Goal: Task Accomplishment & Management: Complete application form

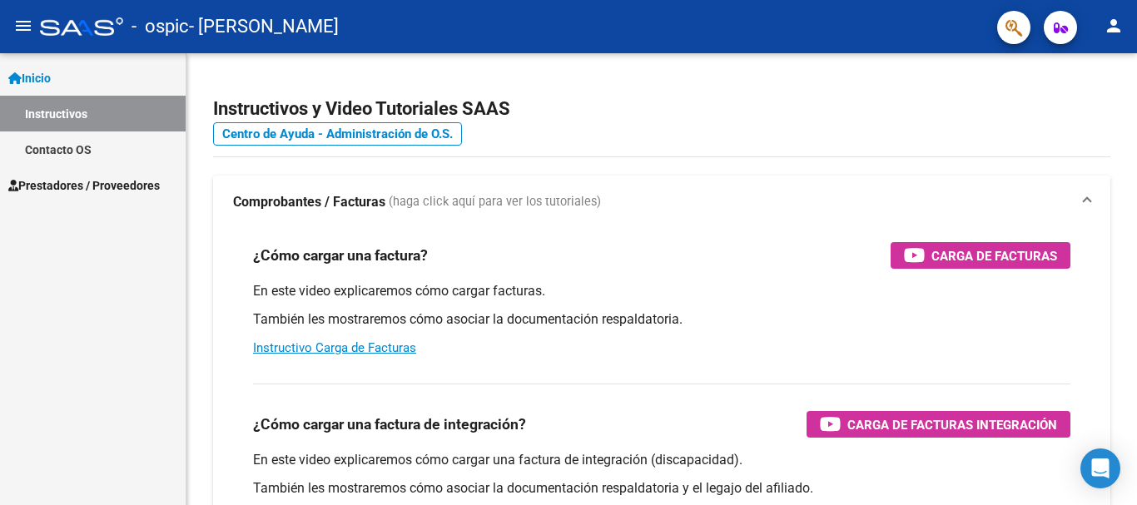
click at [63, 185] on span "Prestadores / Proveedores" at bounding box center [83, 185] width 151 height 18
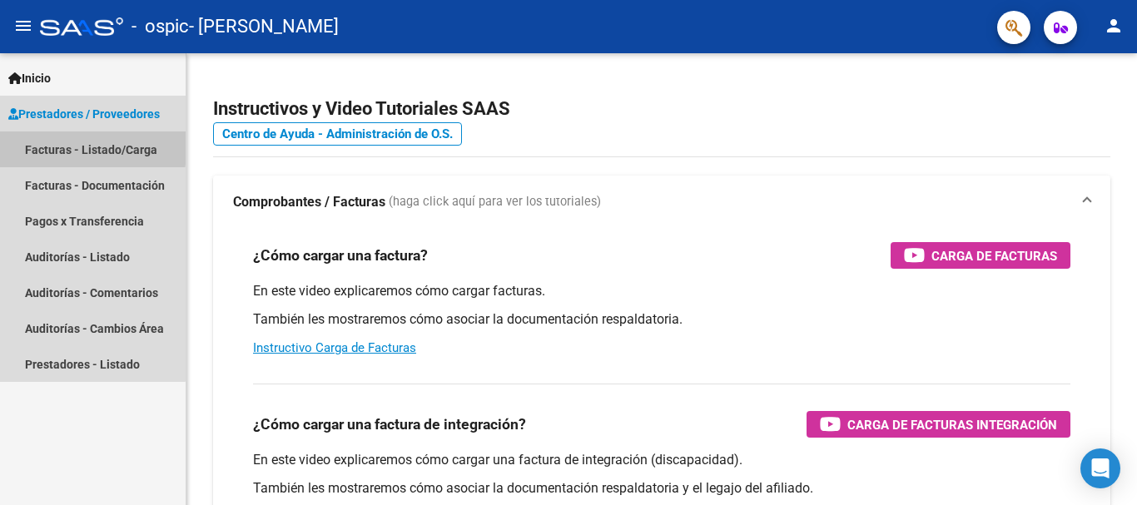
click at [72, 146] on link "Facturas - Listado/Carga" at bounding box center [93, 149] width 186 height 36
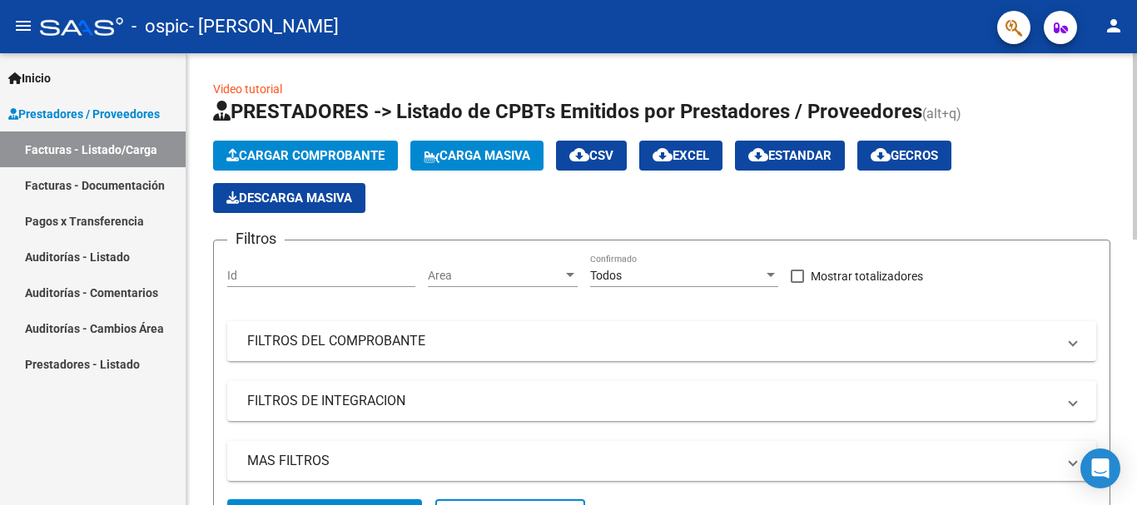
click at [285, 154] on span "Cargar Comprobante" at bounding box center [305, 155] width 158 height 15
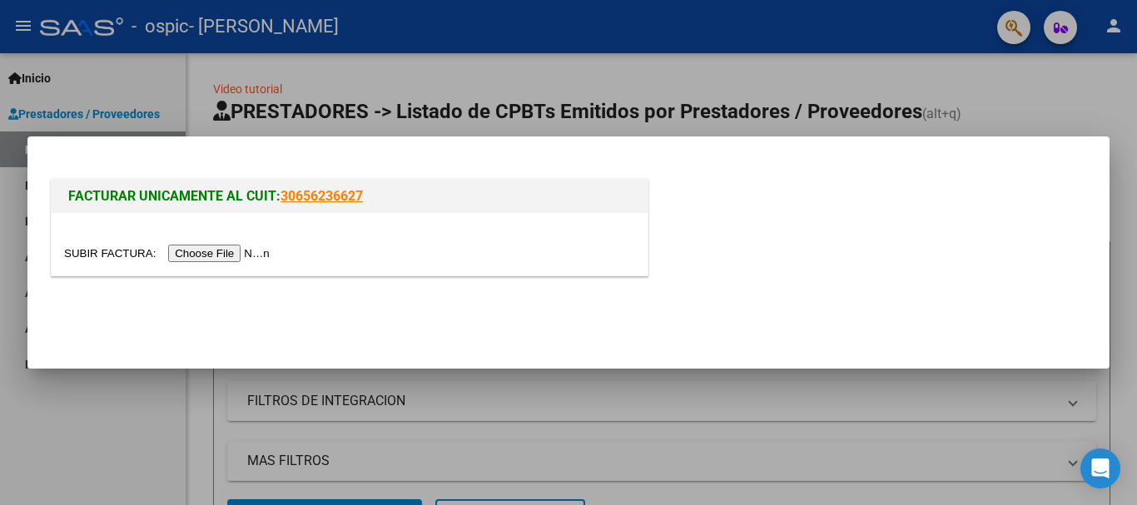
click at [203, 256] on input "file" at bounding box center [169, 253] width 210 height 17
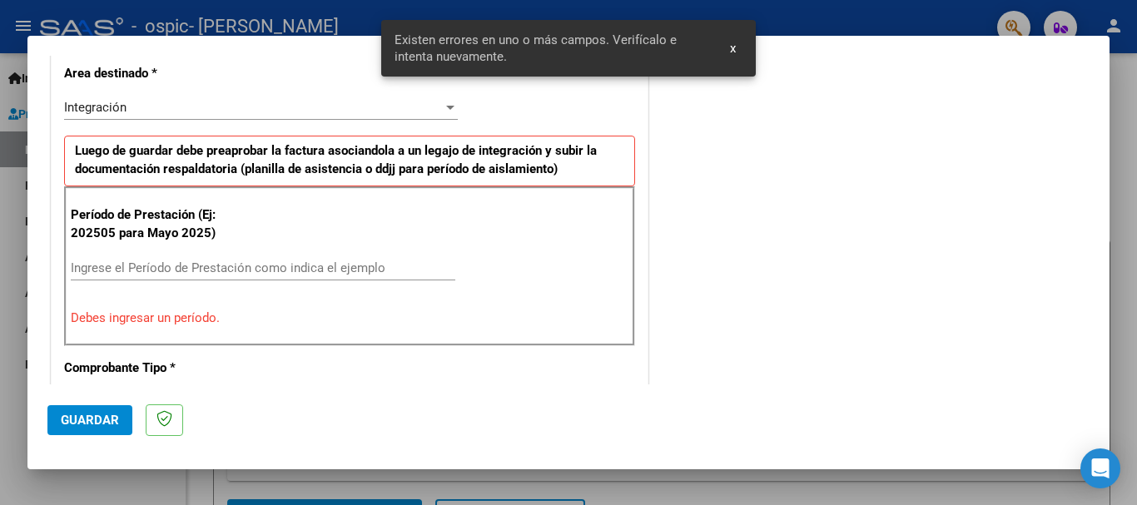
scroll to position [415, 0]
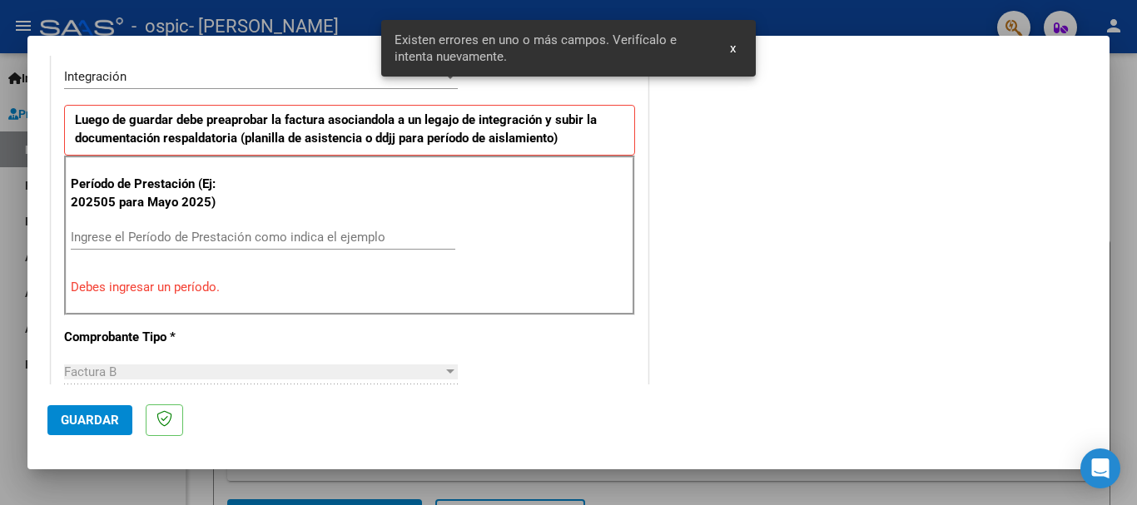
click at [305, 240] on input "Ingrese el Período de Prestación como indica el ejemplo" at bounding box center [263, 237] width 384 height 15
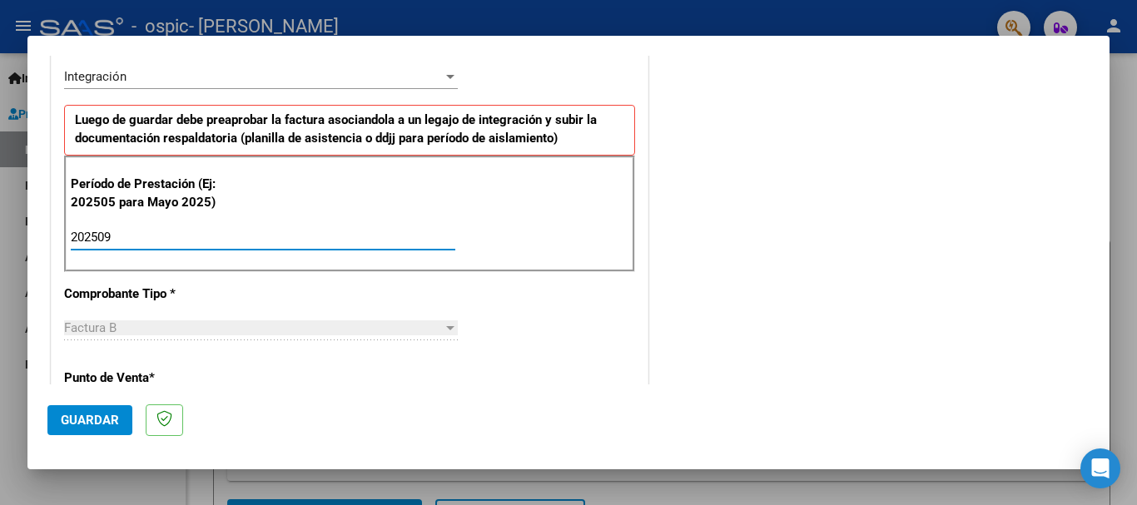
type input "202509"
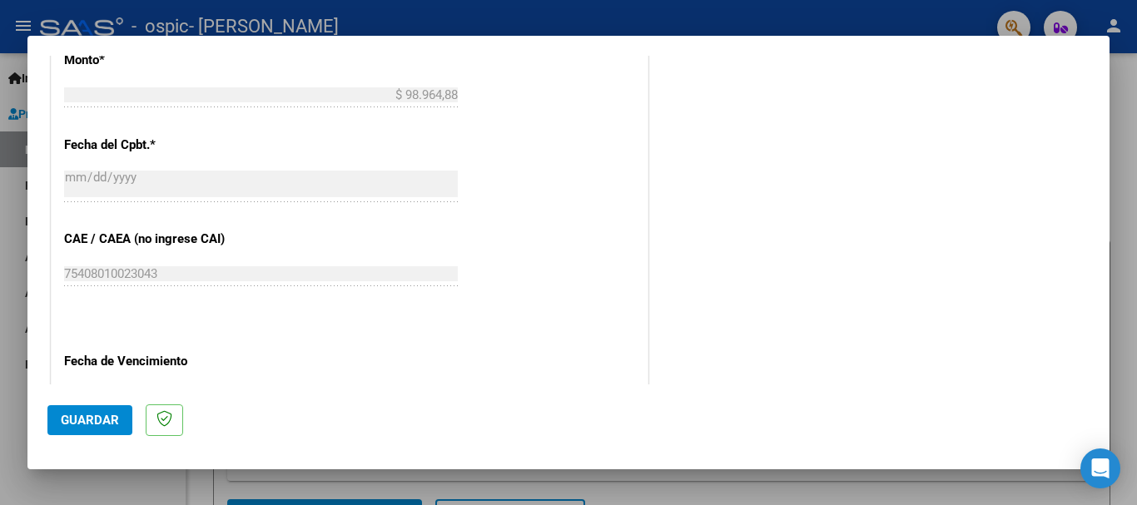
scroll to position [995, 0]
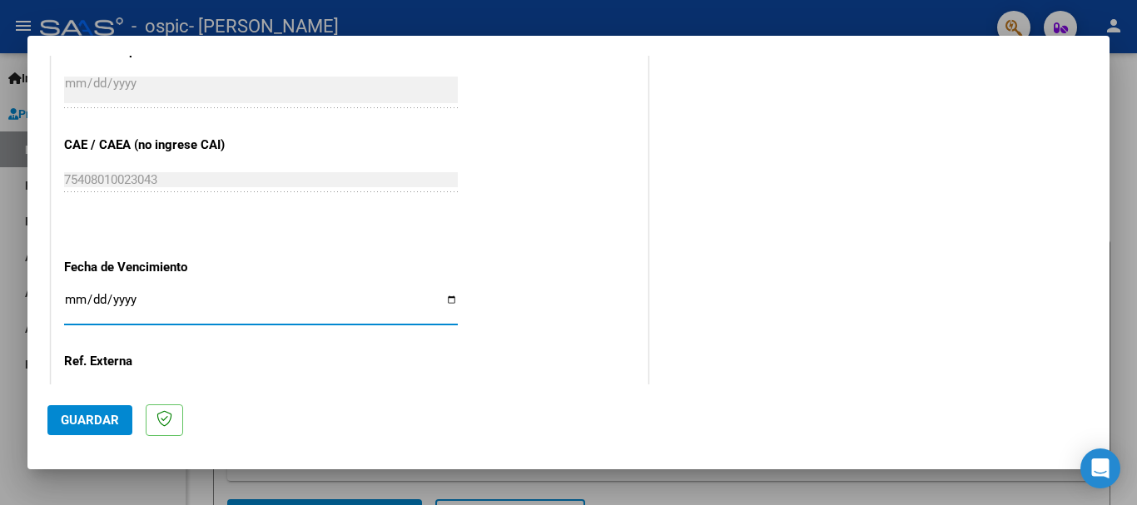
click at [444, 300] on input "Ingresar la fecha" at bounding box center [261, 306] width 394 height 27
type input "[DATE]"
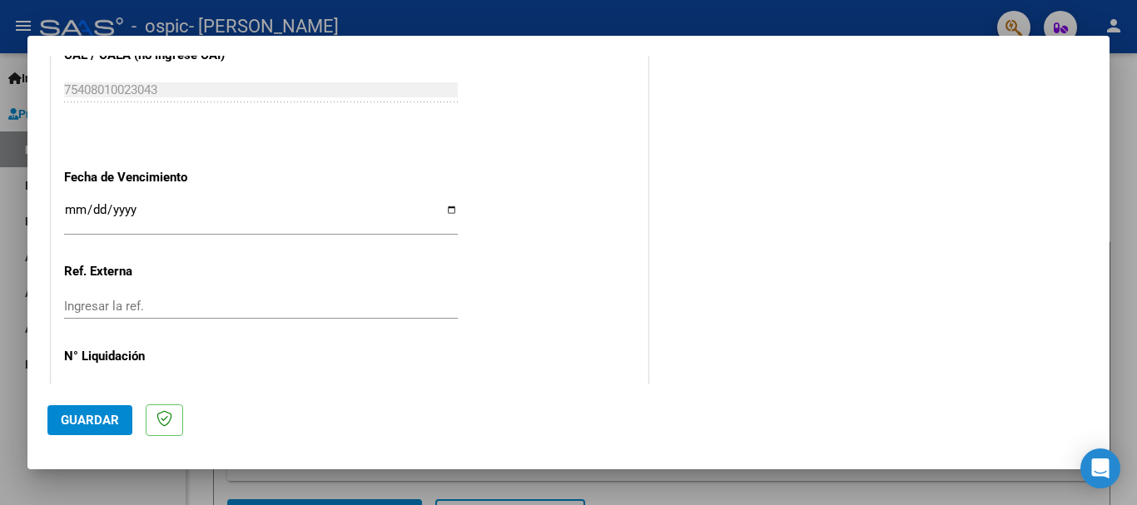
scroll to position [1136, 0]
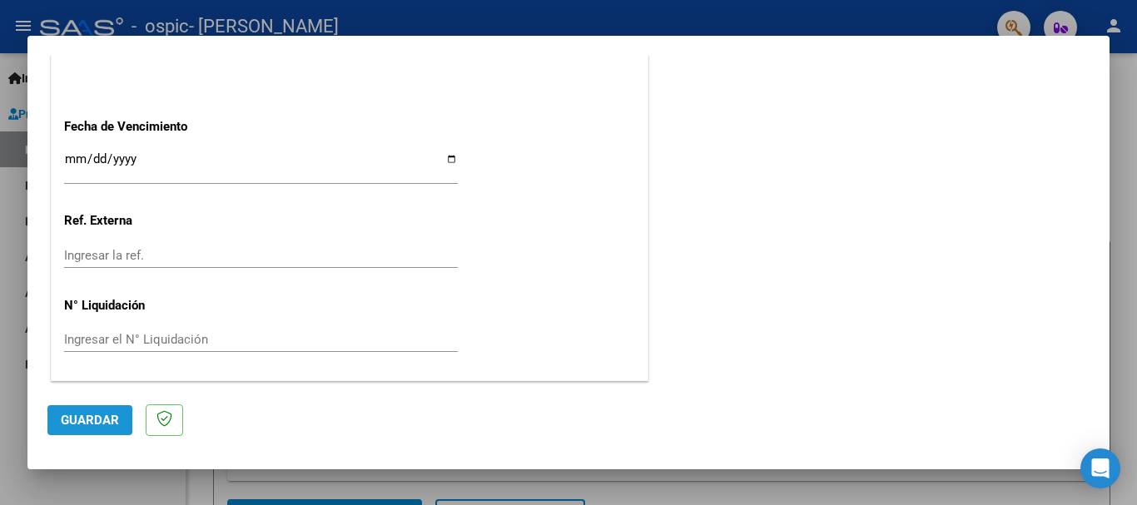
click at [88, 419] on span "Guardar" at bounding box center [90, 420] width 58 height 15
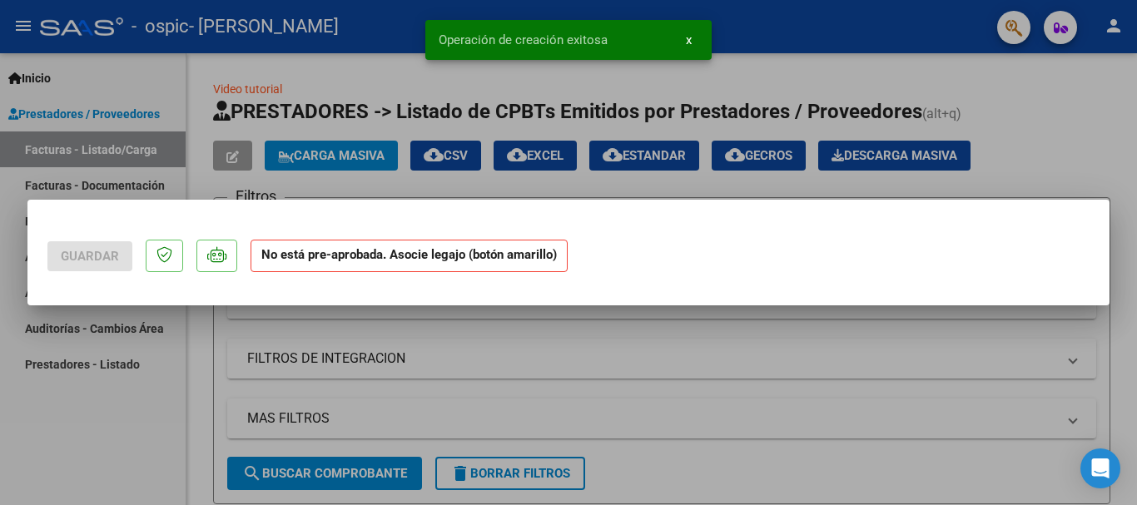
scroll to position [0, 0]
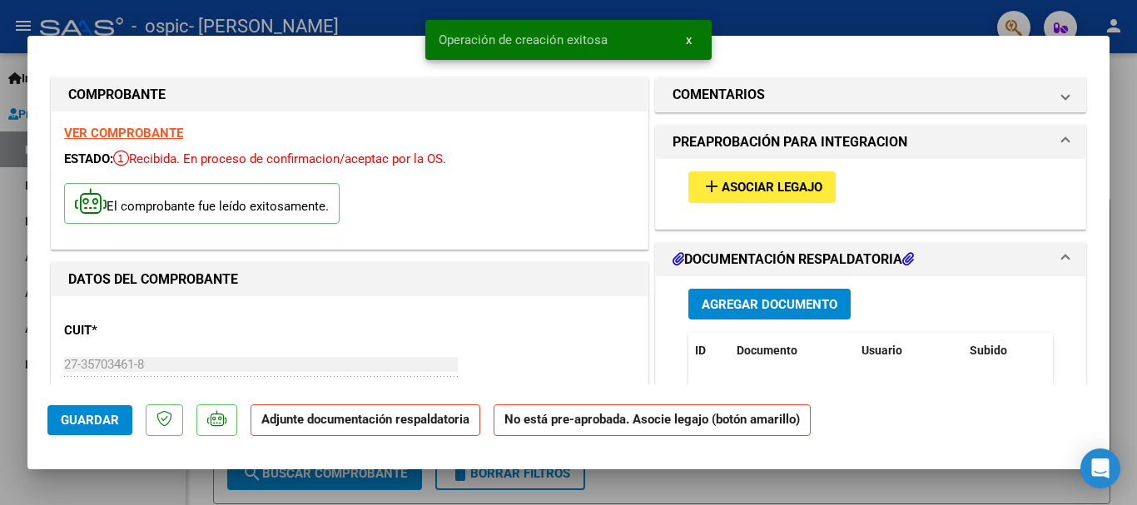
click at [820, 303] on span "Agregar Documento" at bounding box center [769, 304] width 136 height 15
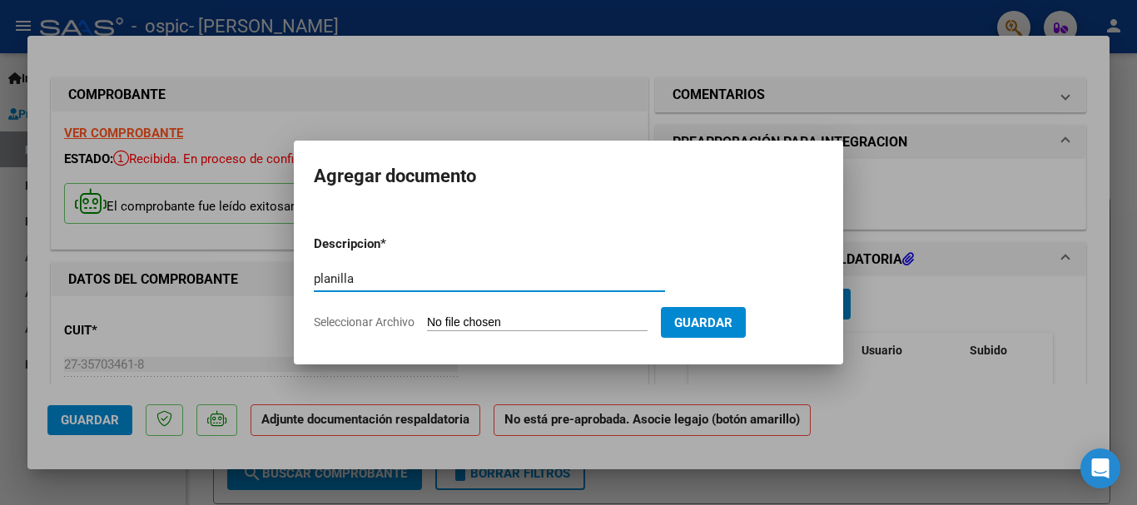
type input "planilla"
click at [433, 319] on input "Seleccionar Archivo" at bounding box center [537, 323] width 220 height 16
type input "C:\fakepath\Tonelli 09 2025.pdf"
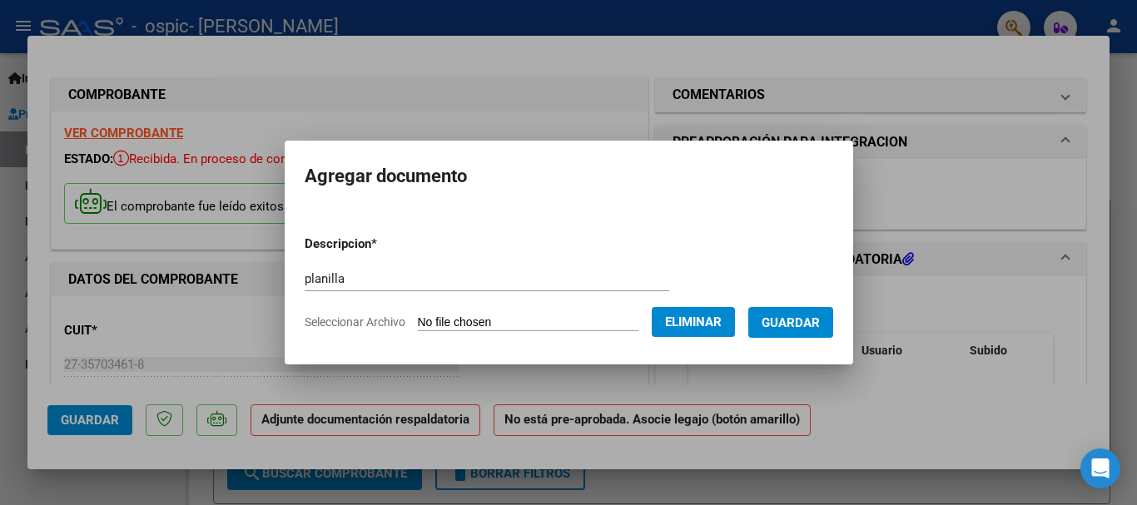
click at [791, 324] on span "Guardar" at bounding box center [790, 322] width 58 height 15
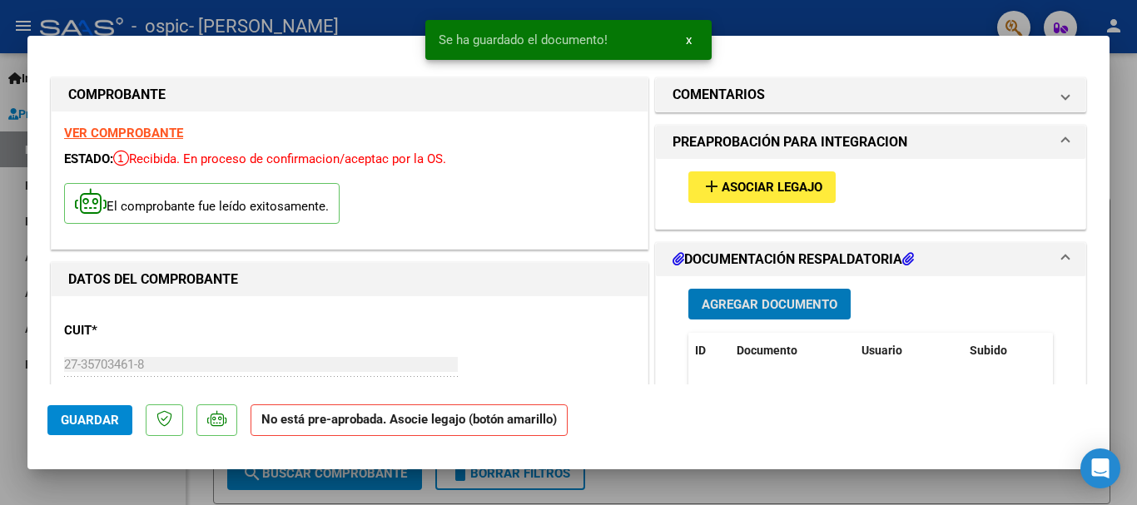
click at [770, 179] on span "add Asociar Legajo" at bounding box center [761, 186] width 121 height 15
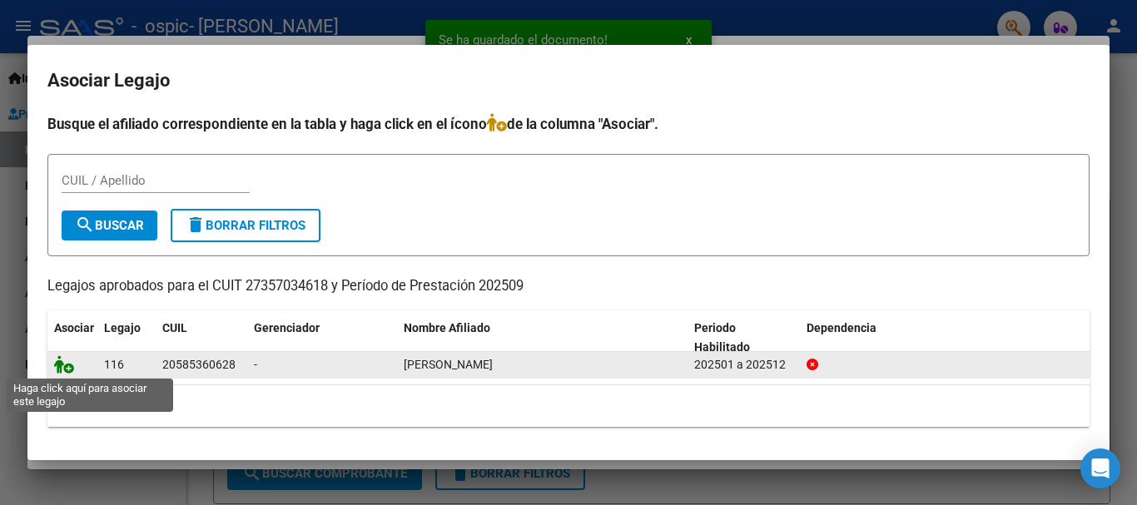
click at [62, 369] on icon at bounding box center [64, 364] width 20 height 18
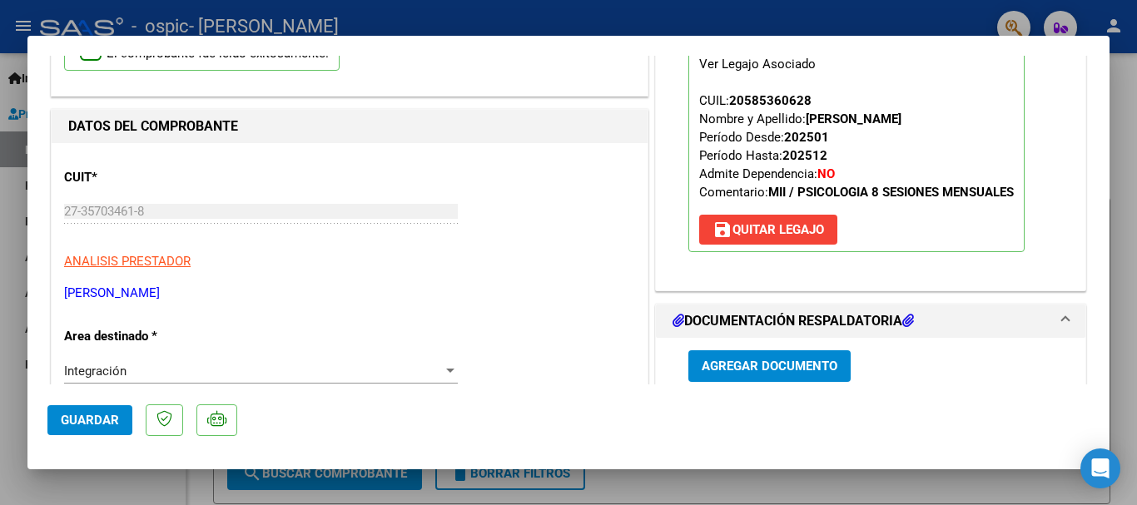
scroll to position [443, 0]
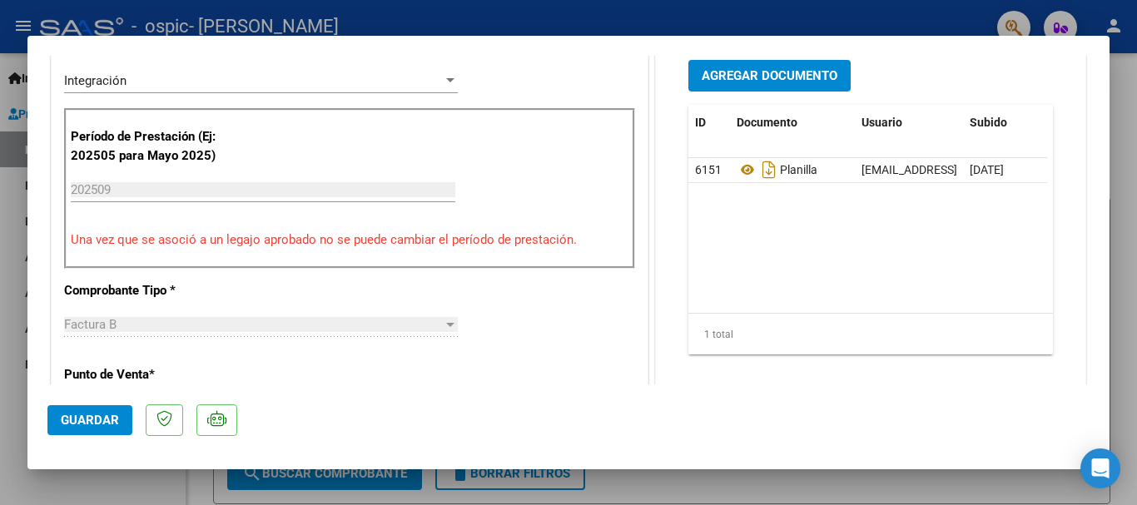
click at [69, 421] on span "Guardar" at bounding box center [90, 420] width 58 height 15
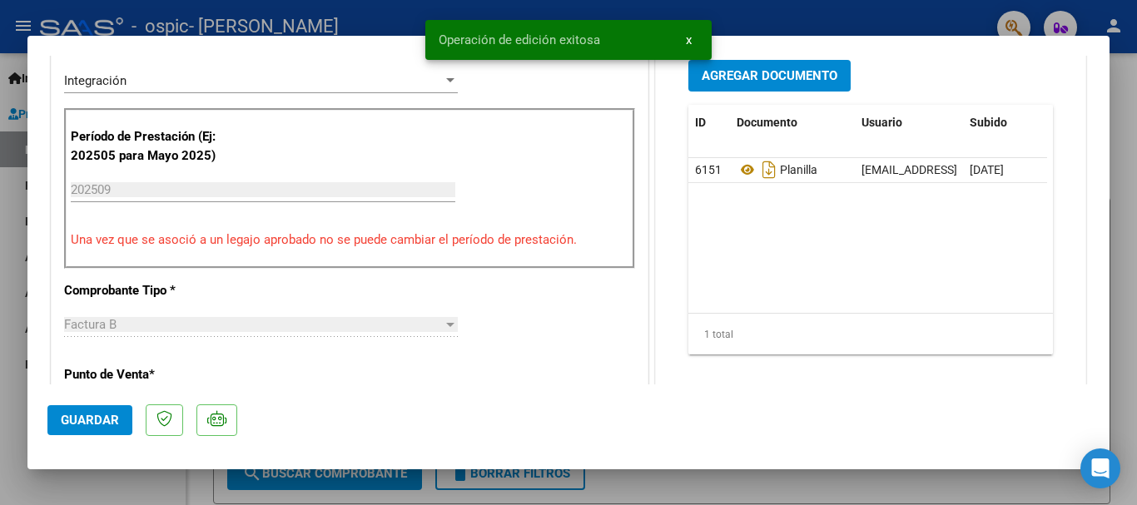
click at [1132, 120] on div at bounding box center [568, 252] width 1137 height 505
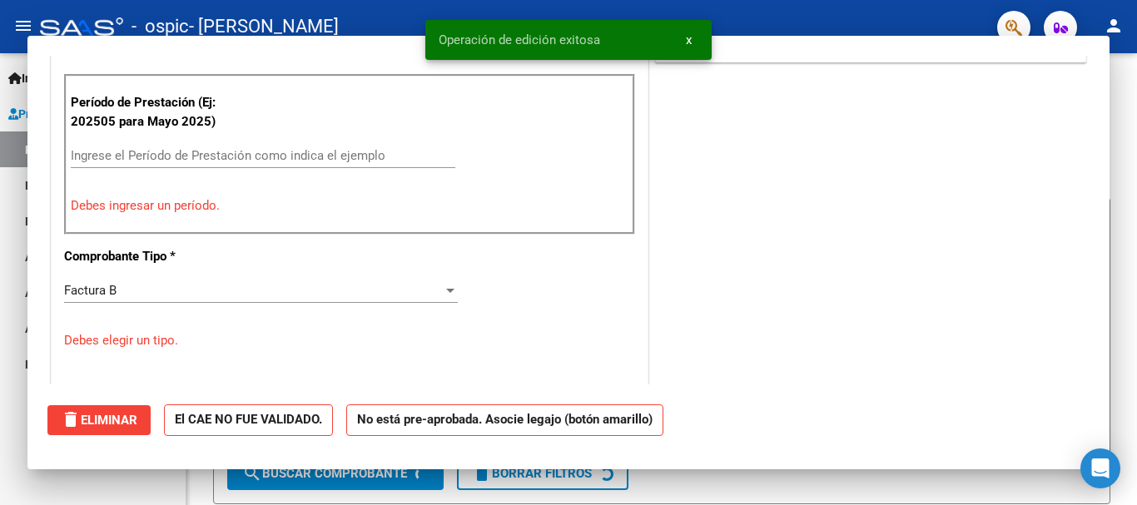
scroll to position [0, 0]
